Goal: Task Accomplishment & Management: Manage account settings

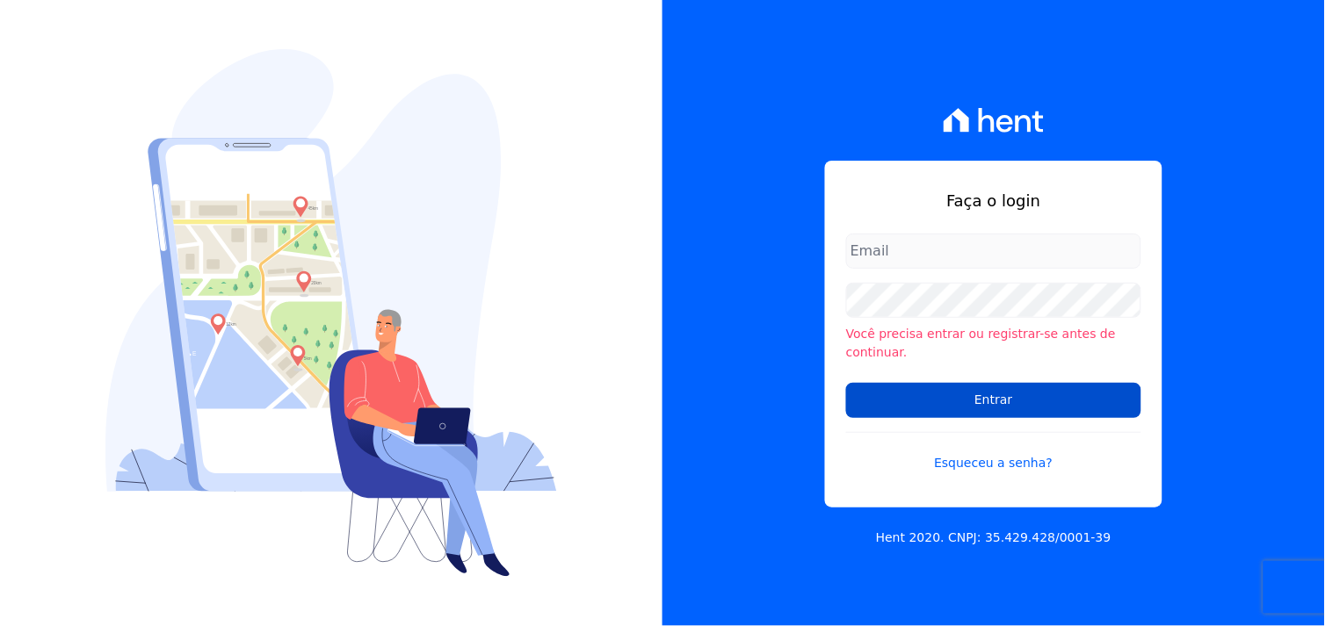
type input "marcos.real@realmarka.com.br"
click at [995, 394] on input "Entrar" at bounding box center [993, 400] width 295 height 35
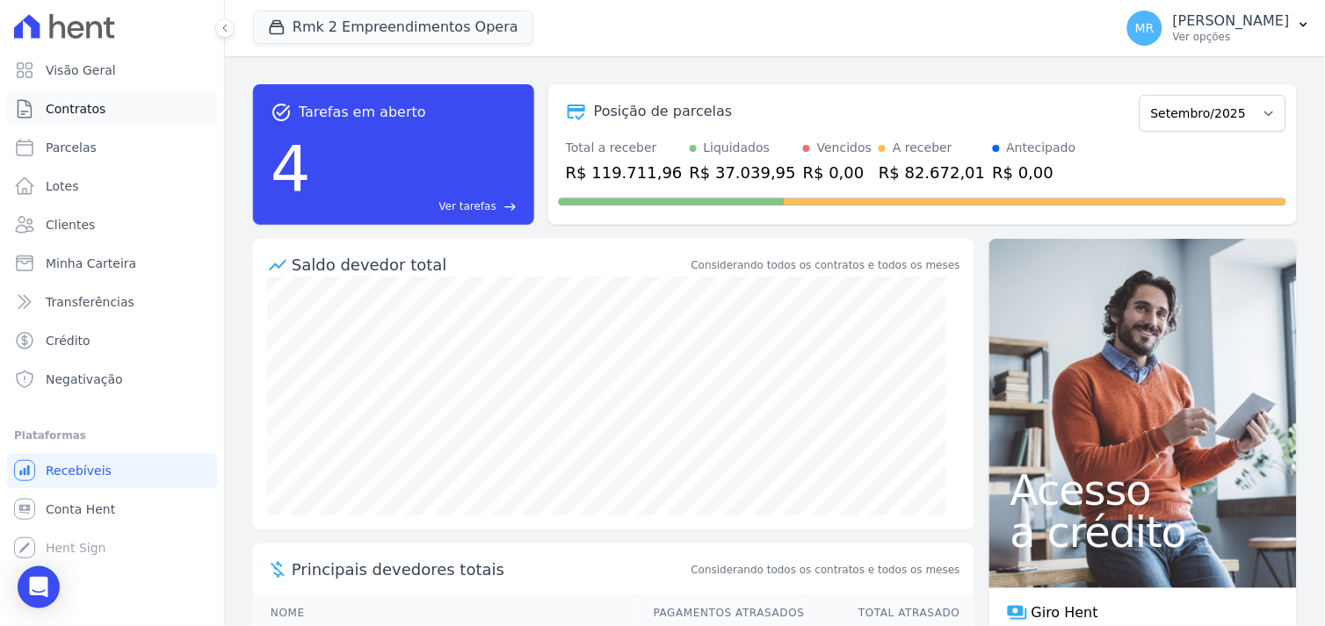
click at [82, 112] on span "Contratos" at bounding box center [76, 109] width 60 height 18
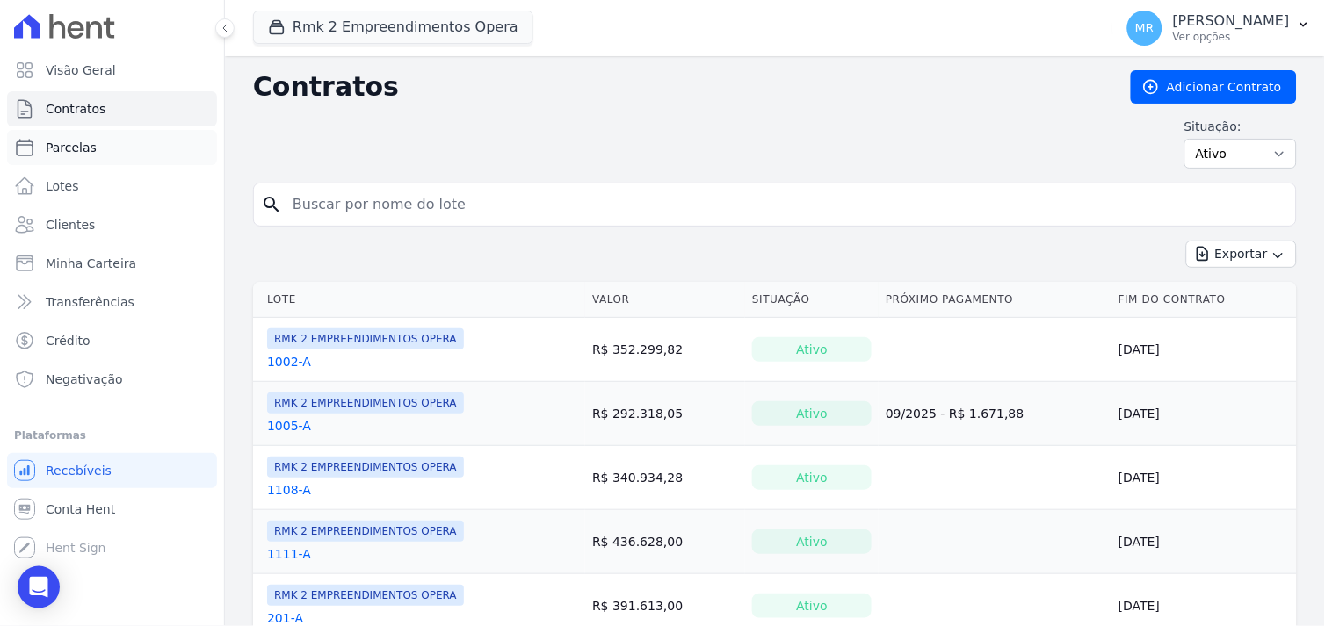
click at [103, 141] on link "Parcelas" at bounding box center [112, 147] width 210 height 35
select select
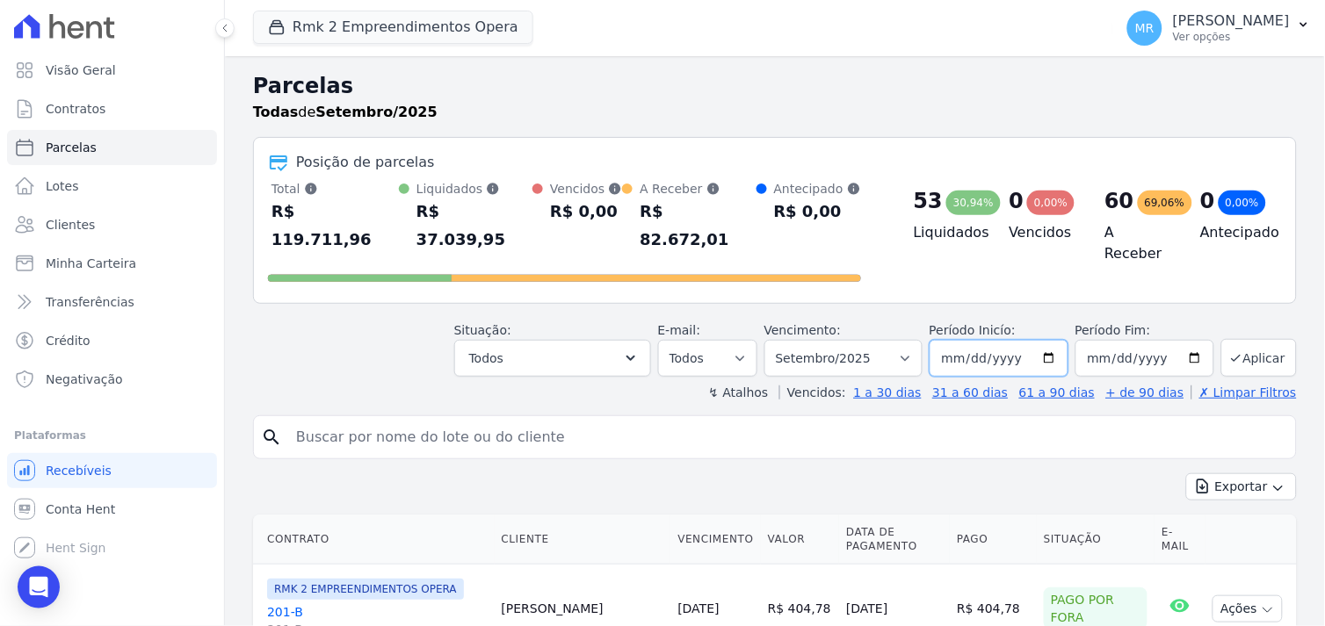
click at [1047, 340] on input "[DATE]" at bounding box center [998, 358] width 139 height 37
type input "[DATE]"
click at [1187, 340] on input "2025-09-30" at bounding box center [1144, 358] width 139 height 37
type input "2025-09-10"
click at [1247, 339] on button "Aplicar" at bounding box center [1259, 358] width 76 height 38
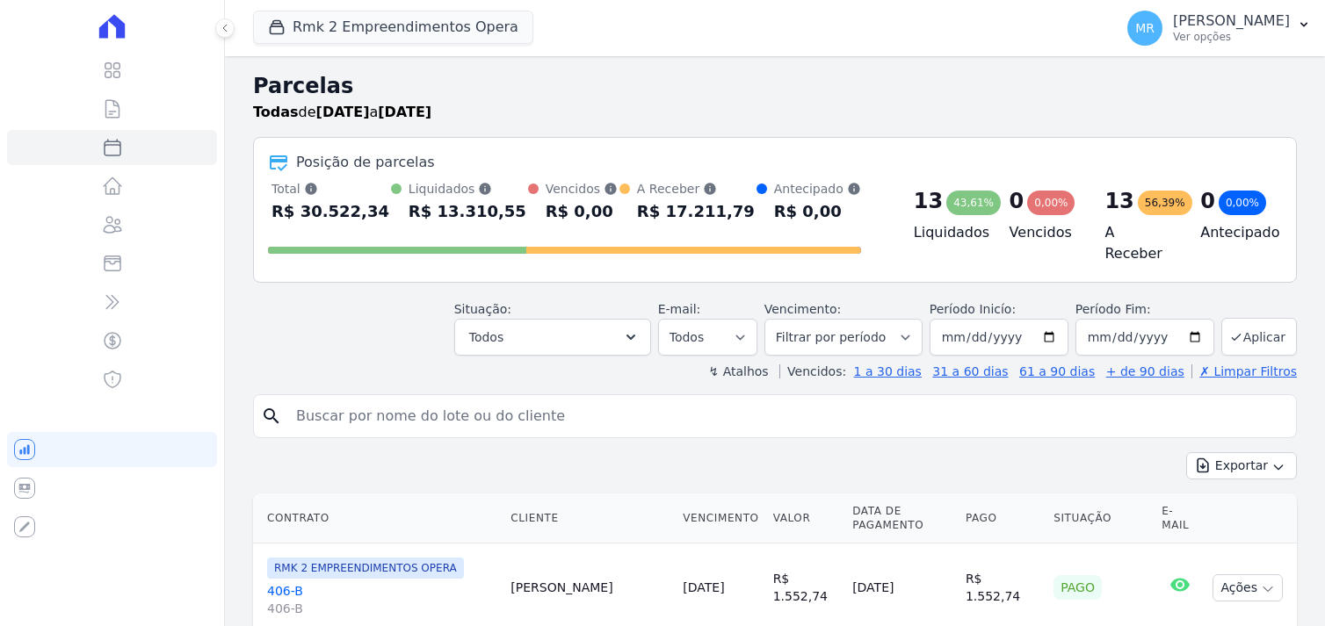
select select
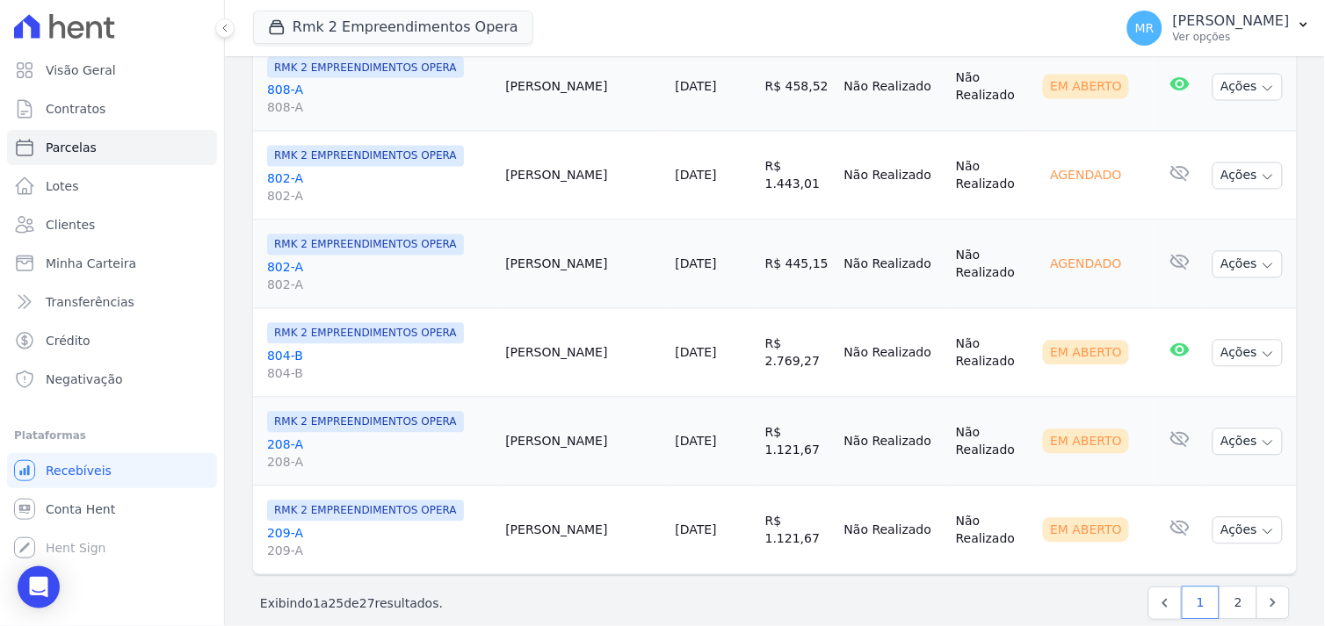
scroll to position [2235, 0]
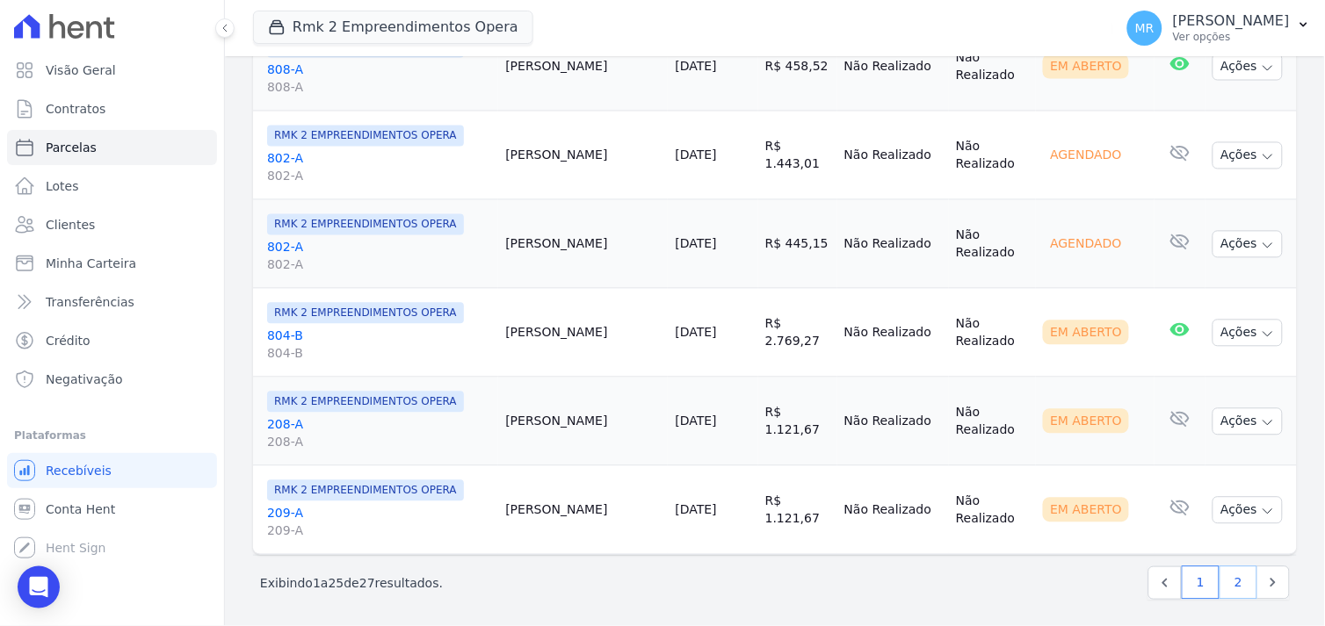
click at [1225, 581] on link "2" at bounding box center [1238, 583] width 38 height 33
select select
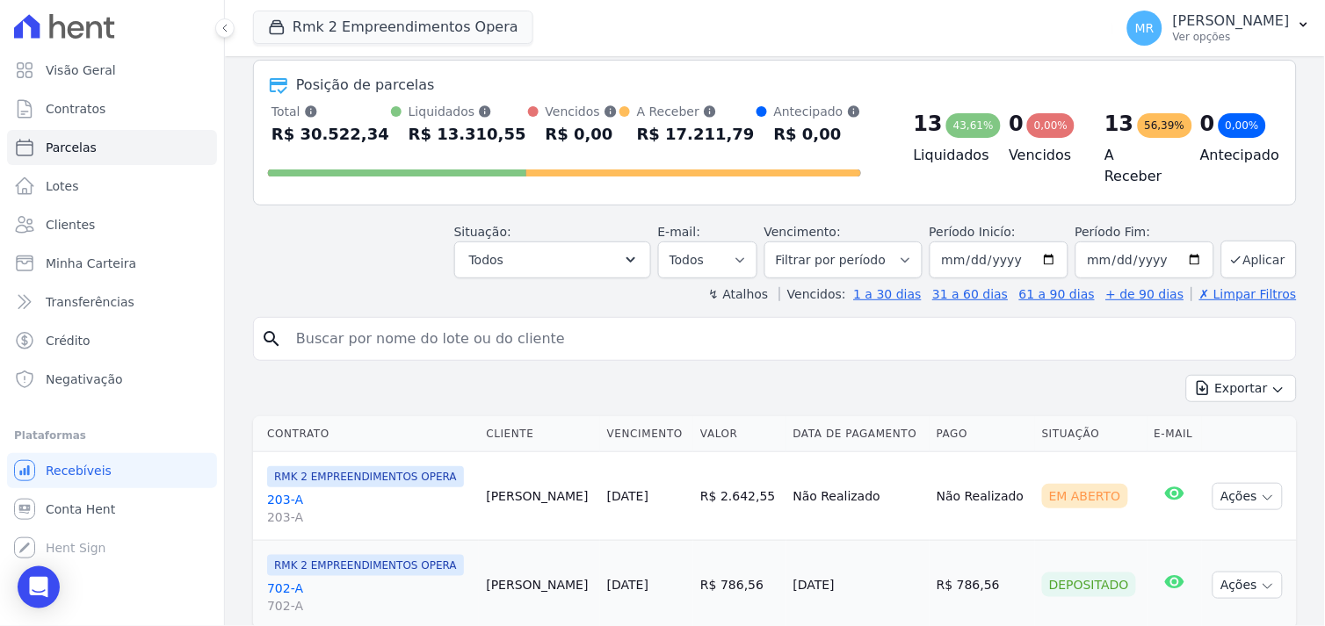
scroll to position [151, 0]
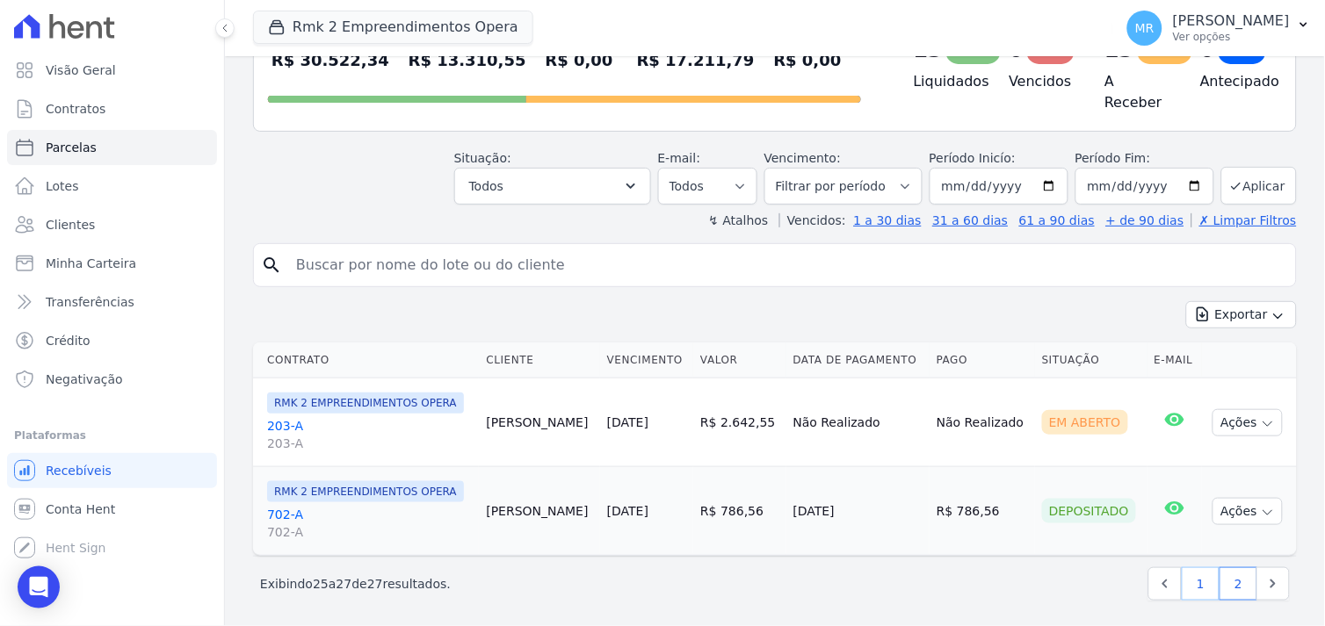
click at [1187, 585] on link "1" at bounding box center [1201, 583] width 38 height 33
select select
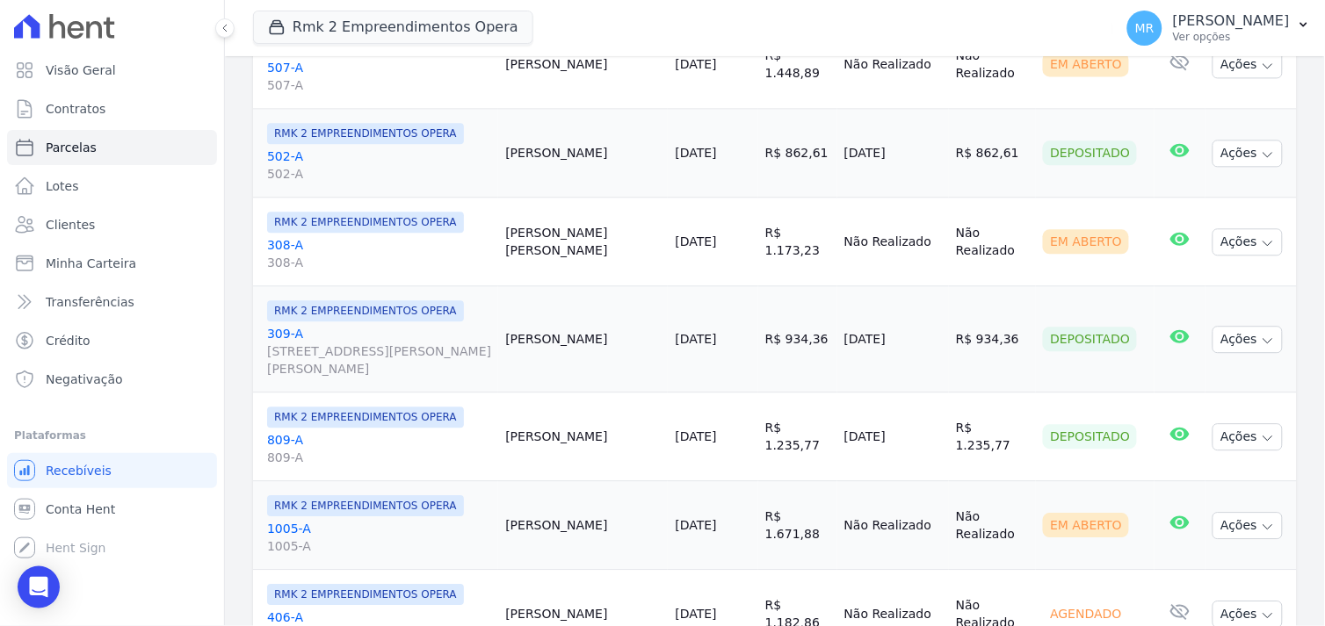
scroll to position [1073, 0]
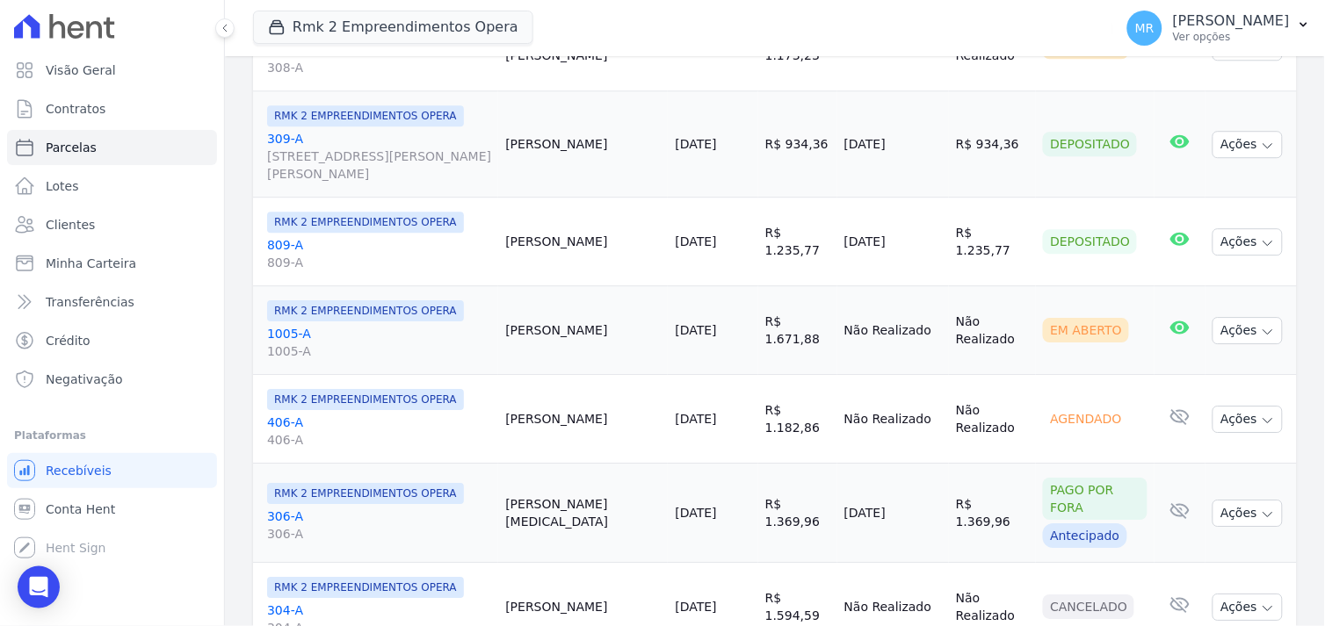
click at [281, 416] on link "406-A 406-A" at bounding box center [379, 431] width 224 height 35
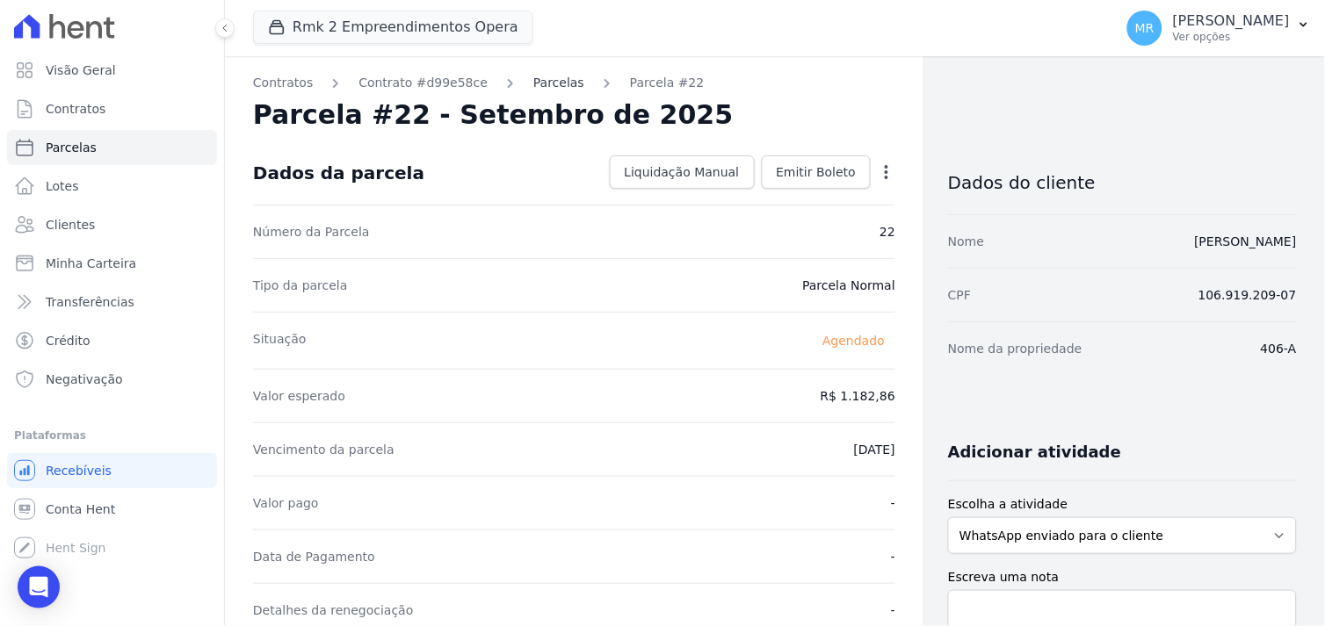
click at [533, 81] on link "Parcelas" at bounding box center [558, 83] width 51 height 18
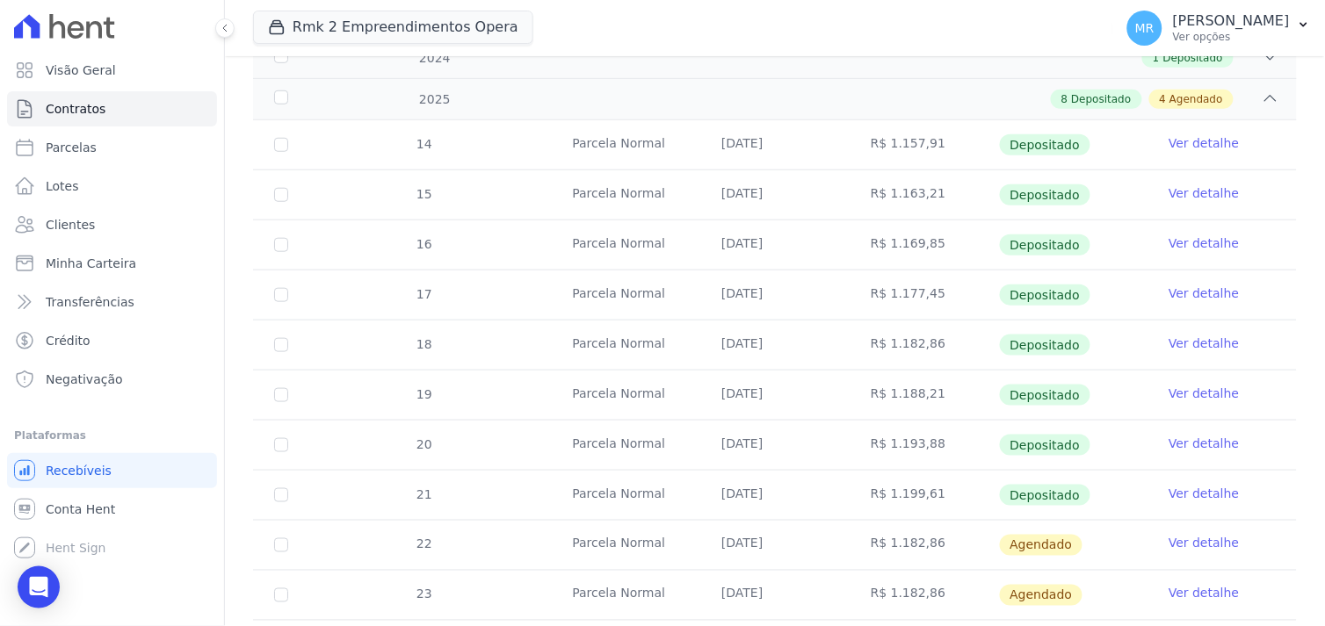
scroll to position [293, 0]
click at [1191, 541] on link "Ver detalhe" at bounding box center [1203, 543] width 70 height 18
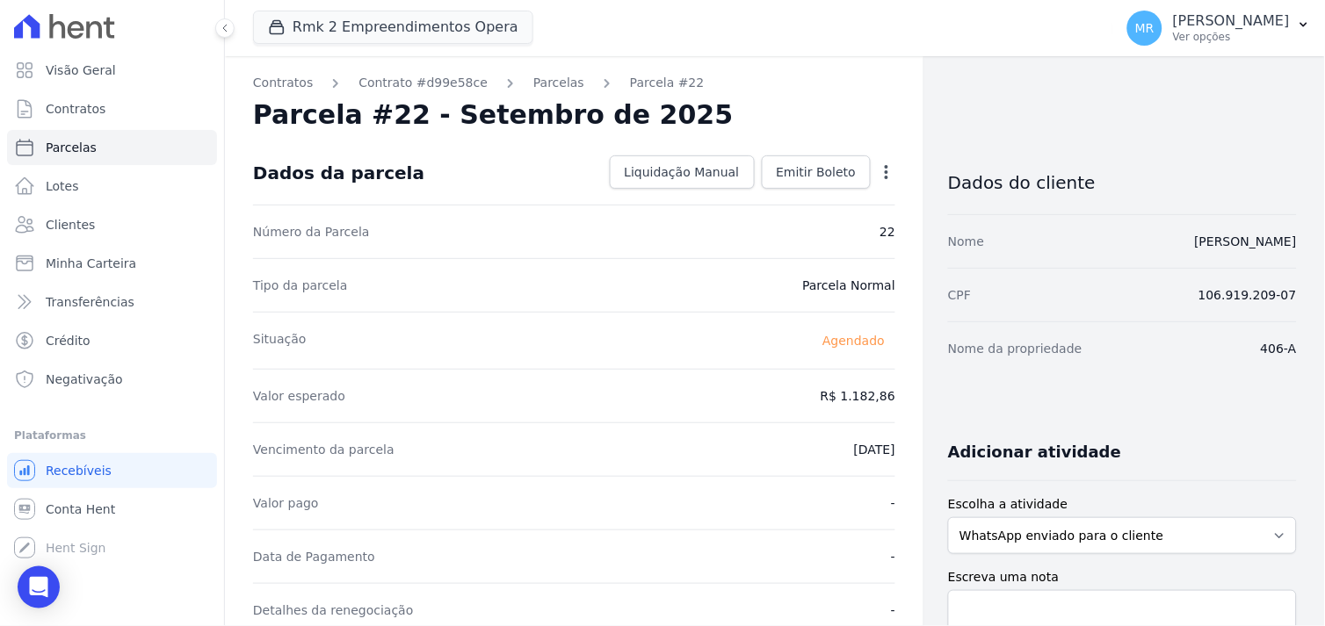
click at [878, 169] on icon "button" at bounding box center [887, 172] width 18 height 18
click at [768, 200] on link "Alterar" at bounding box center [811, 196] width 155 height 32
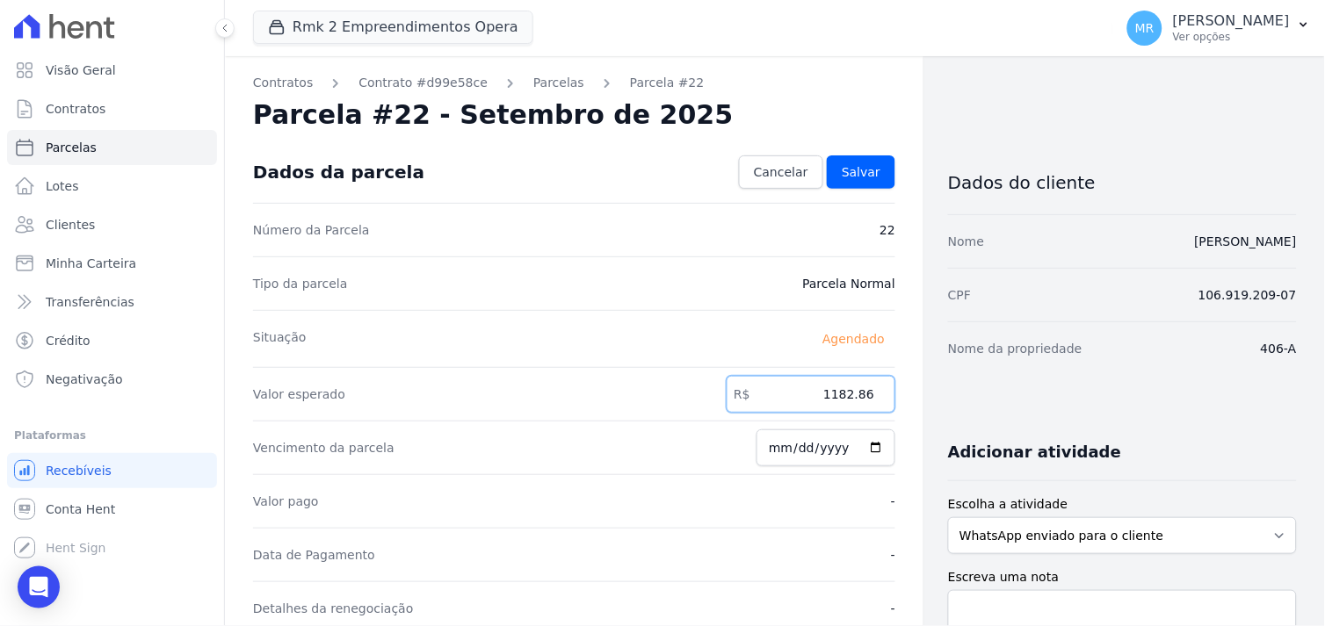
drag, startPoint x: 806, startPoint y: 396, endPoint x: 885, endPoint y: 391, distance: 80.1
type input "1210.97"
click at [857, 172] on span "Salvar" at bounding box center [861, 172] width 39 height 18
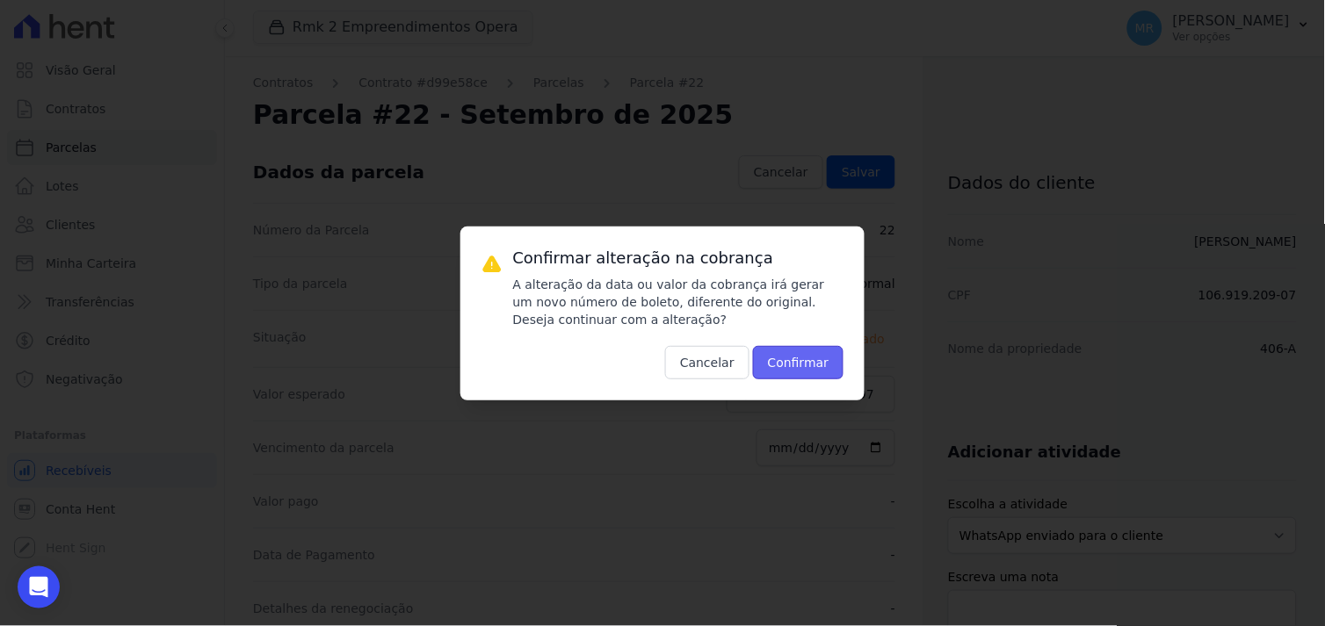
click at [794, 358] on button "Confirmar" at bounding box center [798, 362] width 91 height 33
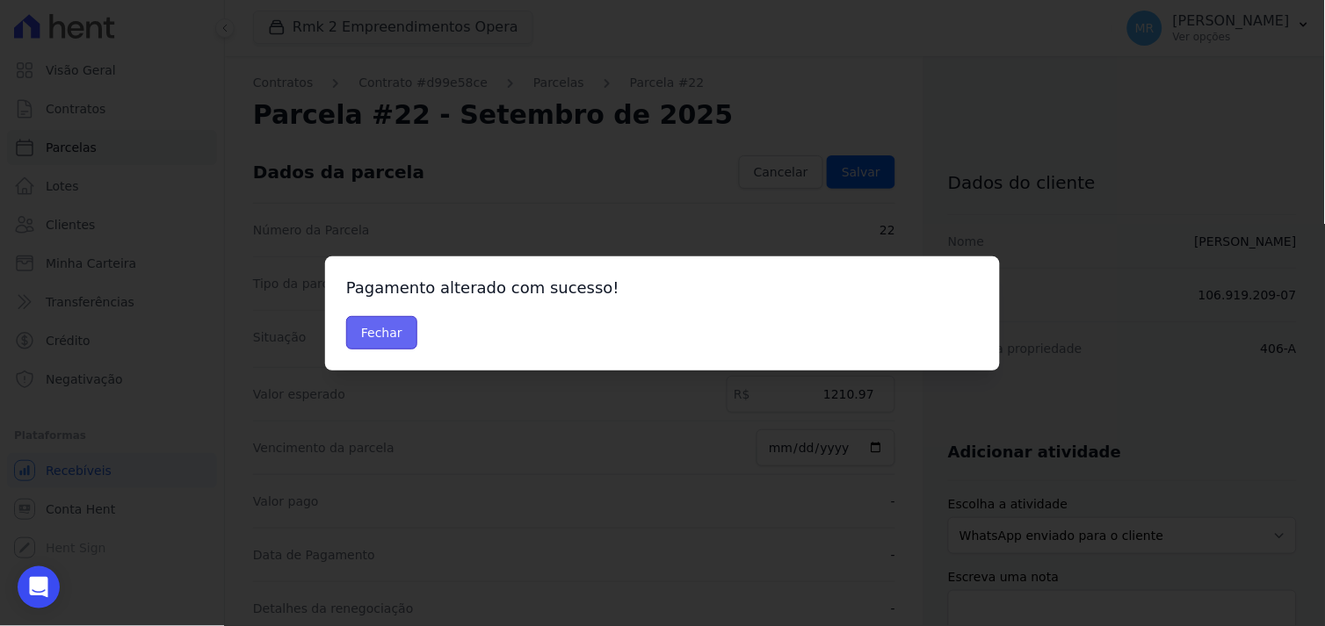
click at [388, 329] on button "Fechar" at bounding box center [381, 332] width 71 height 33
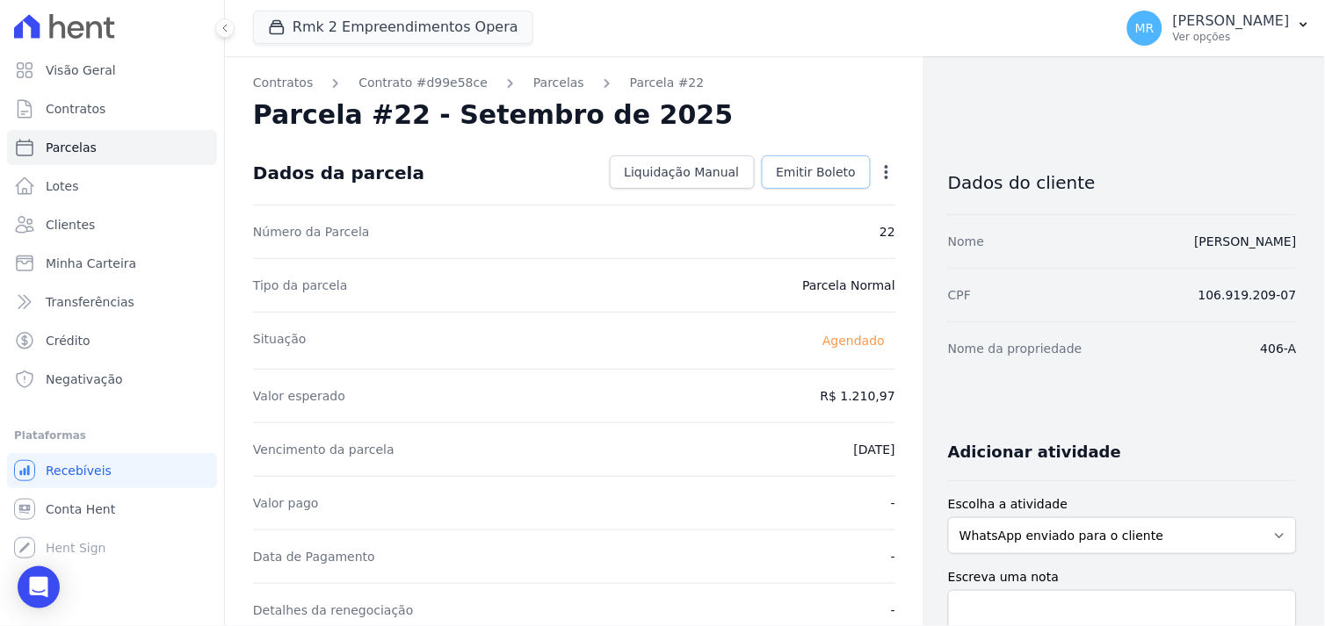
click at [819, 176] on span "Emitir Boleto" at bounding box center [817, 172] width 80 height 18
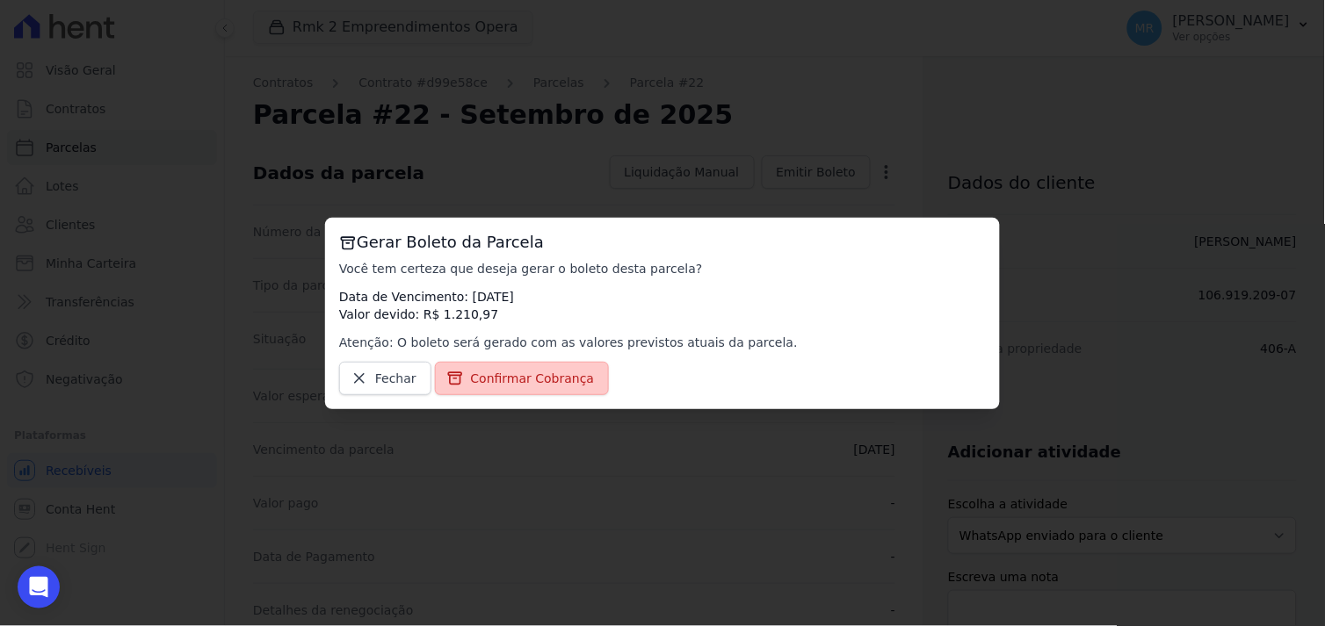
click at [525, 379] on span "Confirmar Cobrança" at bounding box center [533, 379] width 124 height 18
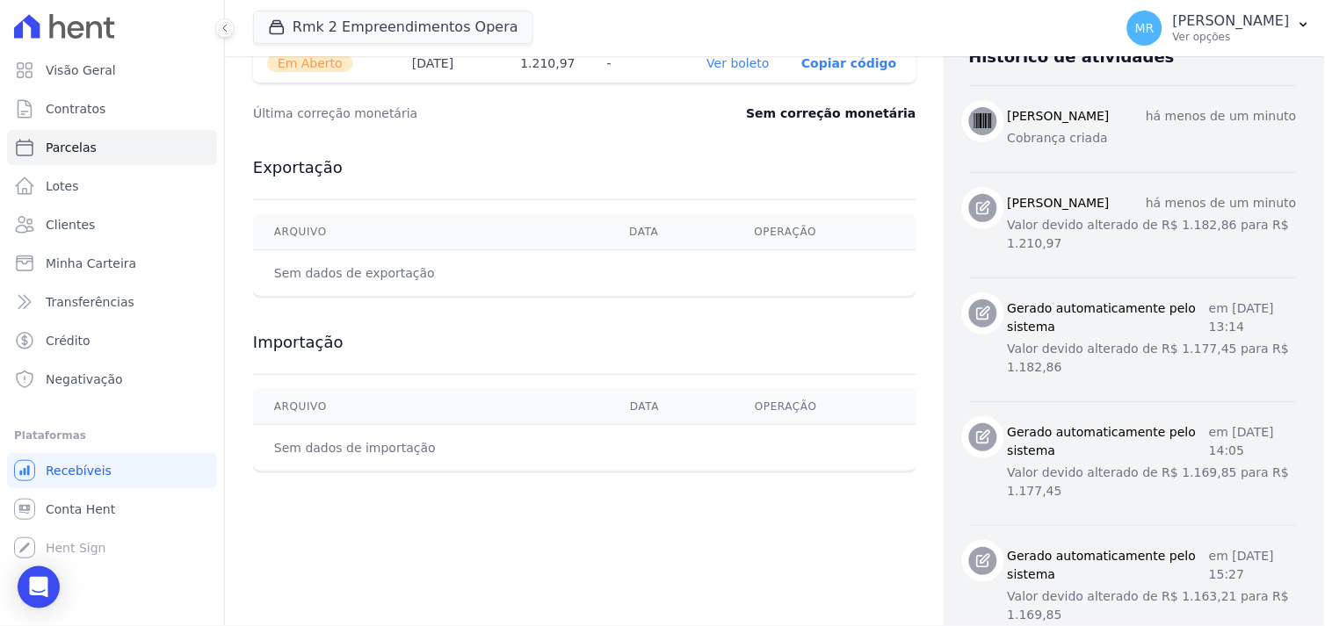
scroll to position [195, 0]
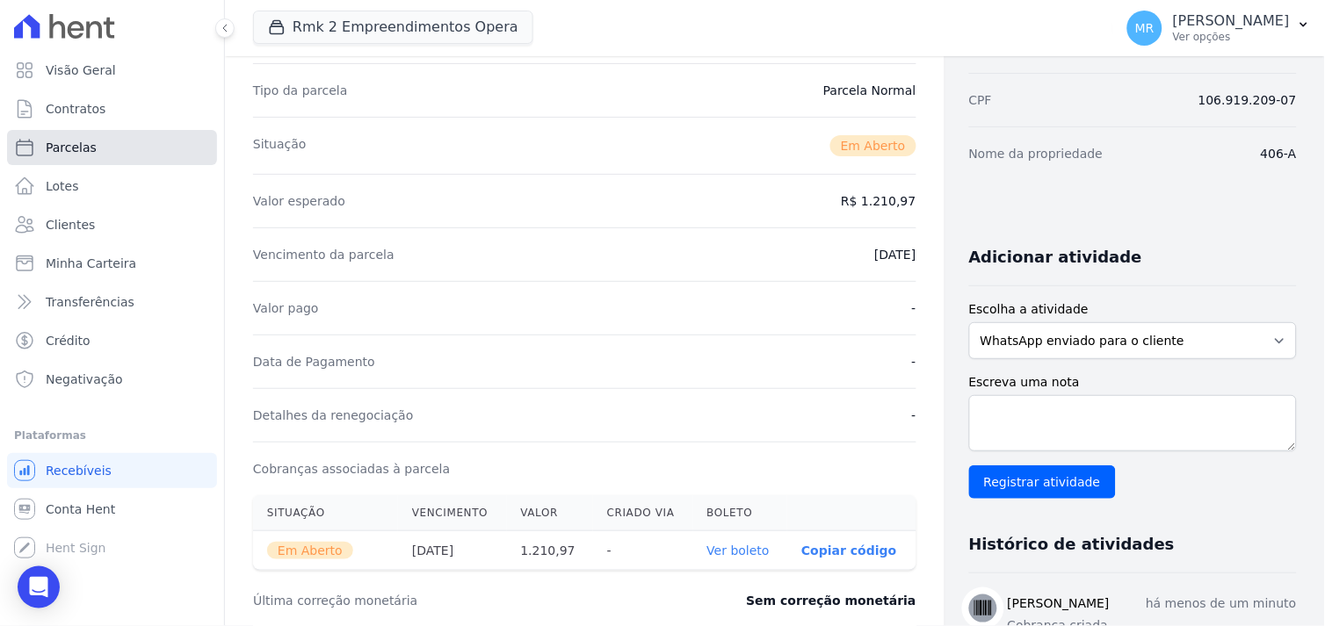
click at [66, 141] on span "Parcelas" at bounding box center [71, 148] width 51 height 18
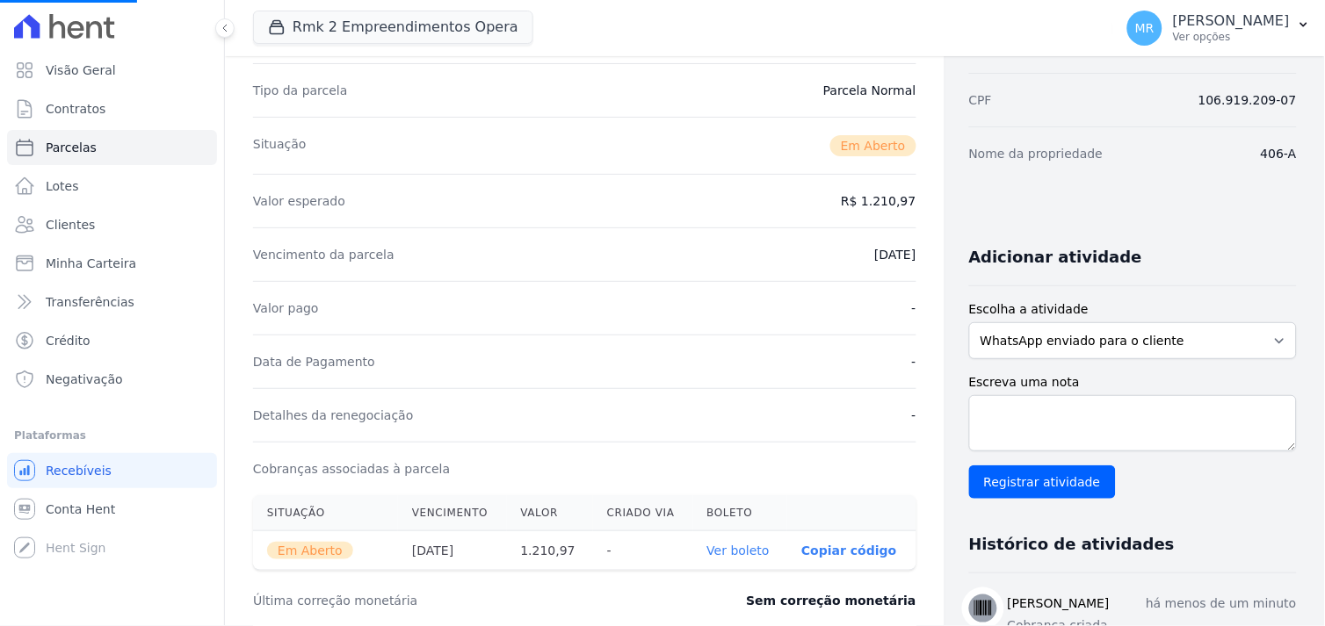
select select
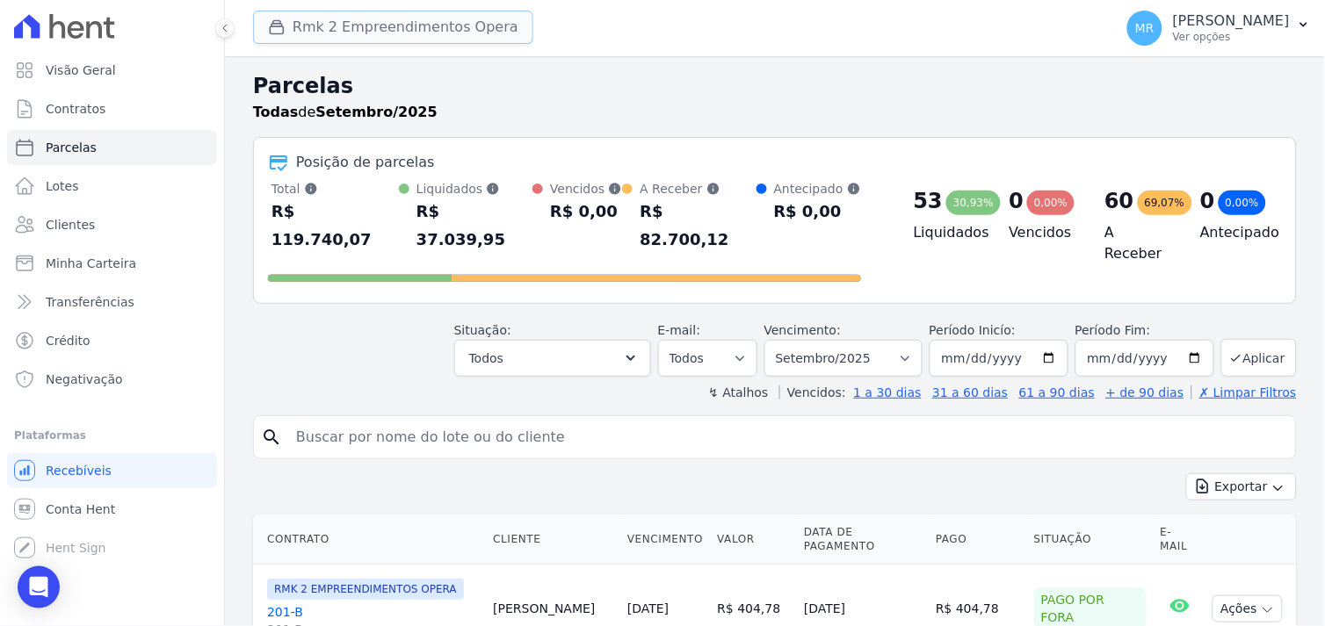
click at [428, 26] on button "Rmk 2 Empreendimentos Opera" at bounding box center [393, 27] width 280 height 33
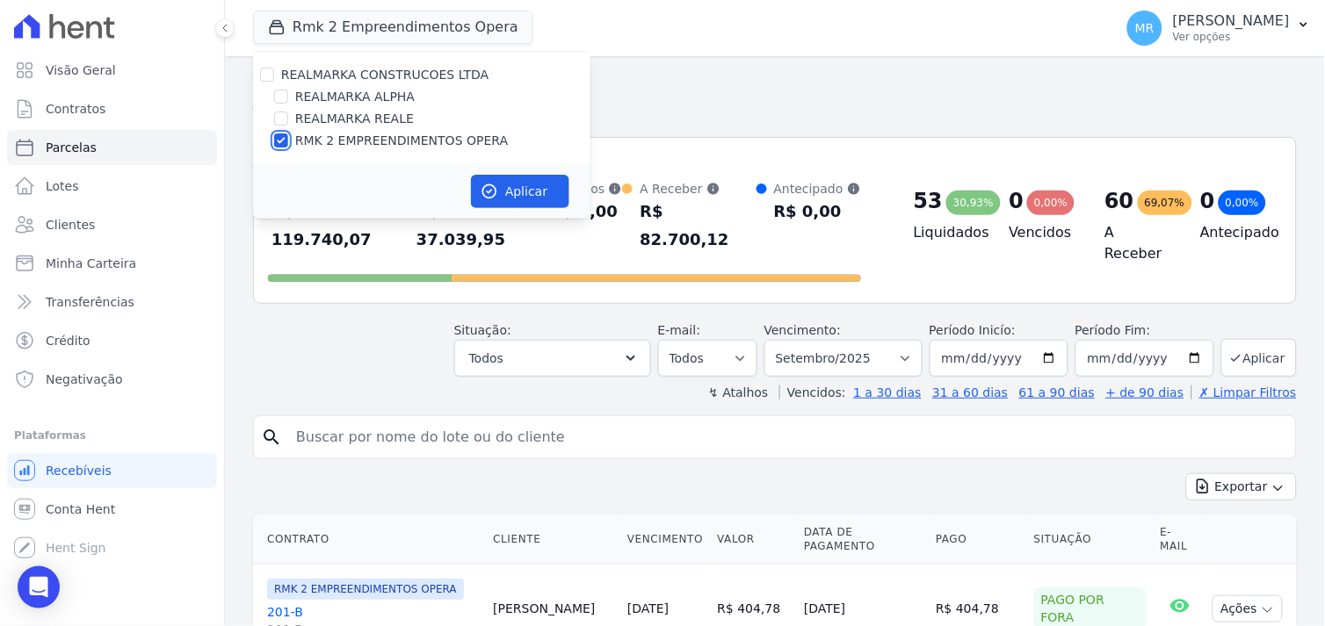
click at [282, 138] on input "RMK 2 EMPREENDIMENTOS OPERA" at bounding box center [281, 141] width 14 height 14
checkbox input "false"
click at [284, 120] on input "REALMARKA REALE" at bounding box center [281, 119] width 14 height 14
checkbox input "true"
click at [498, 187] on button "Aplicar" at bounding box center [520, 191] width 98 height 33
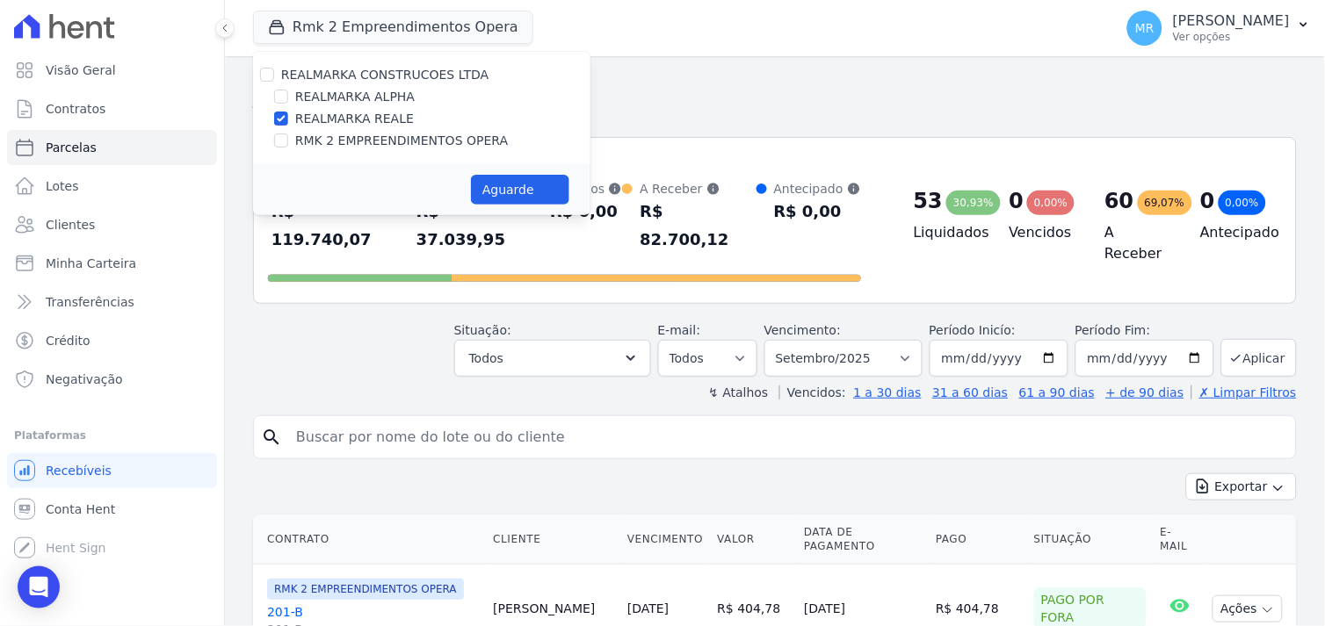
select select
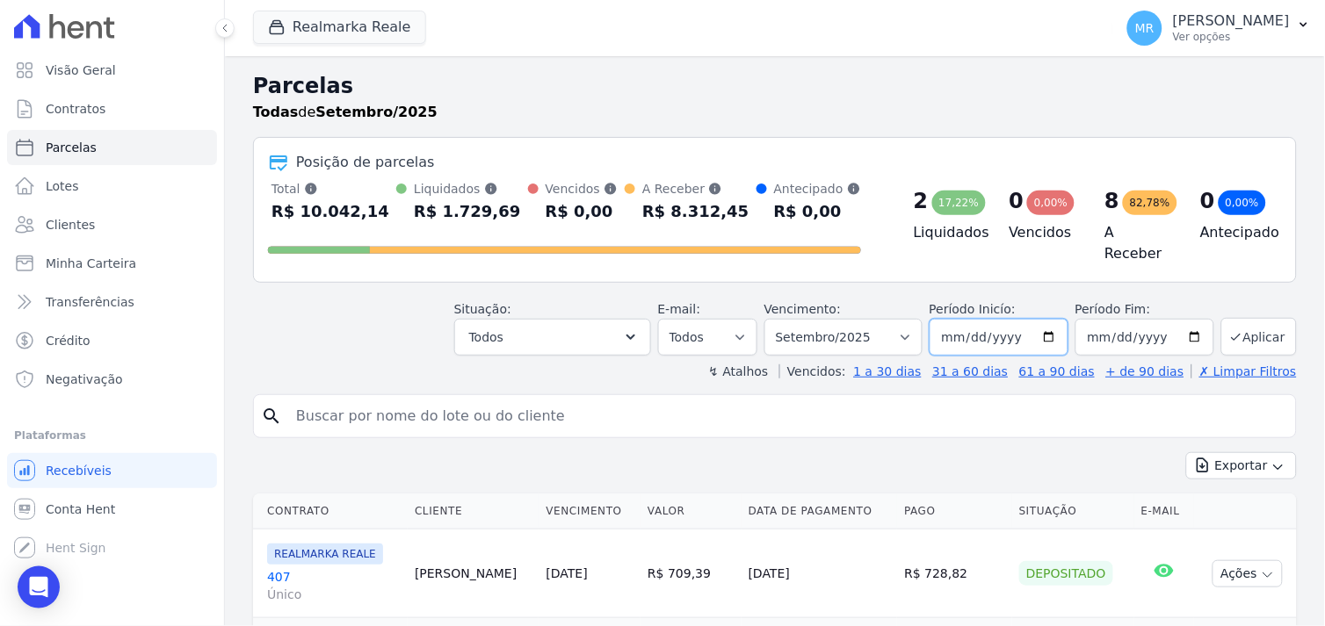
click at [1048, 335] on input "2025-09-01" at bounding box center [998, 337] width 139 height 37
type input "[DATE]"
click at [1189, 321] on input "2025-09-30" at bounding box center [1144, 337] width 139 height 37
click at [1177, 325] on input "2025-09-30" at bounding box center [1144, 337] width 139 height 37
type input "[DATE]"
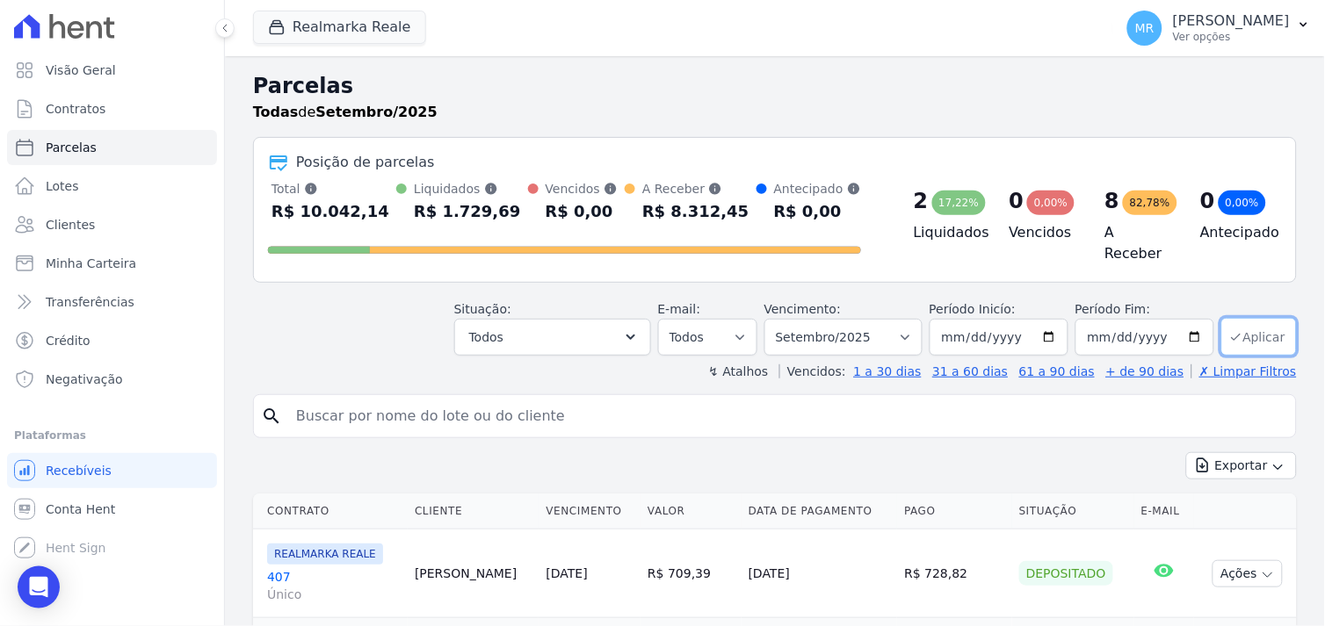
click at [1256, 318] on button "Aplicar" at bounding box center [1259, 337] width 76 height 38
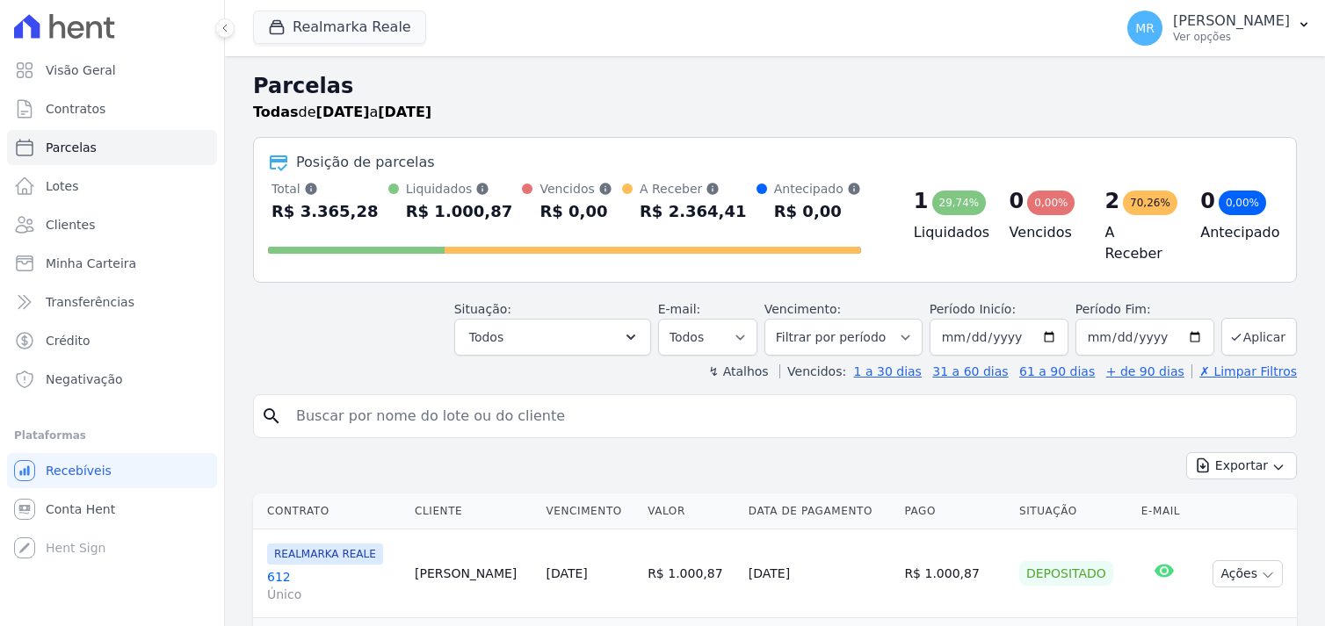
select select
click at [318, 28] on button "Realmarka Reale" at bounding box center [339, 27] width 173 height 33
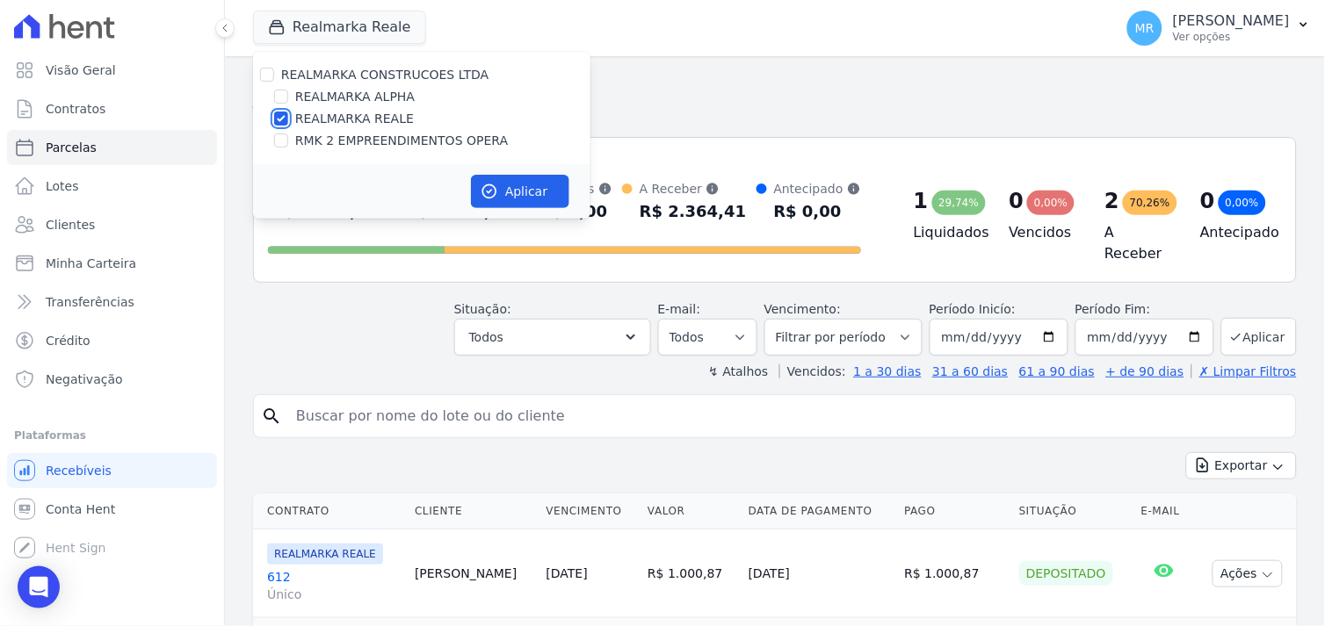
click at [276, 118] on input "REALMARKA REALE" at bounding box center [281, 119] width 14 height 14
checkbox input "false"
click at [277, 100] on input "REALMARKA ALPHA" at bounding box center [281, 97] width 14 height 14
checkbox input "true"
click at [506, 189] on button "Aplicar" at bounding box center [520, 191] width 98 height 33
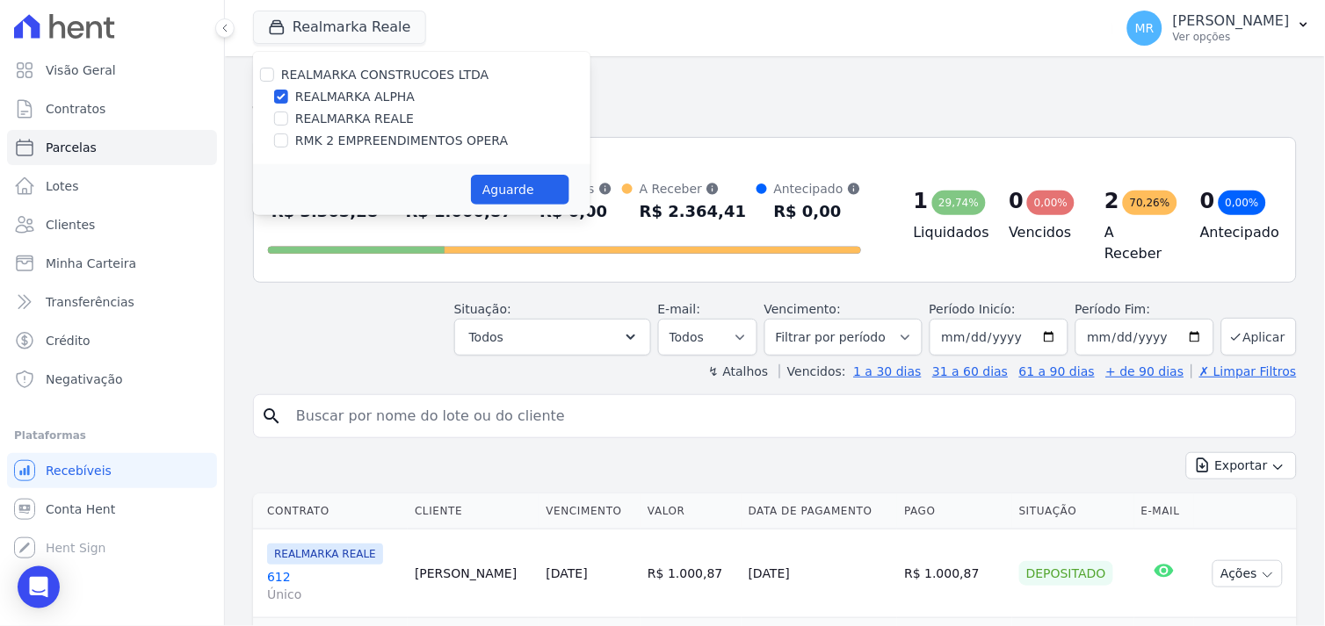
select select
